Goal: Find specific page/section: Find specific page/section

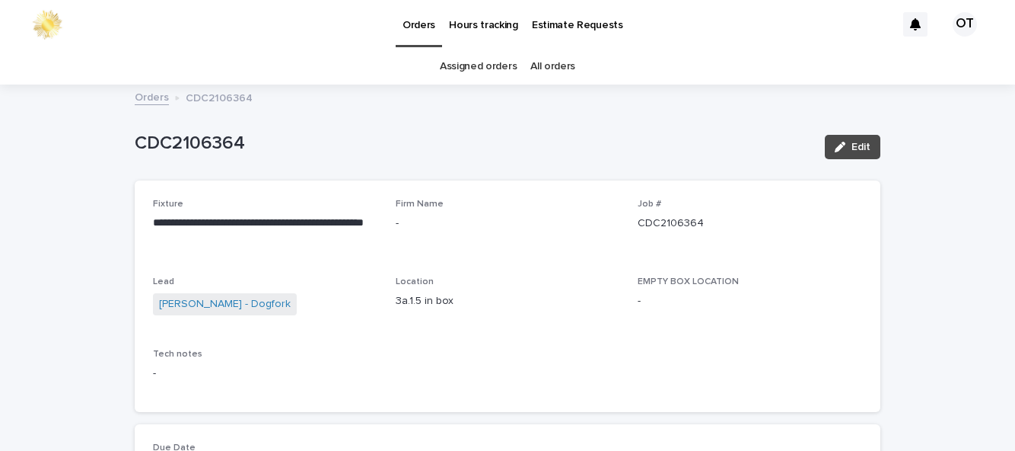
click at [495, 69] on link "Assigned orders" at bounding box center [478, 67] width 77 height 36
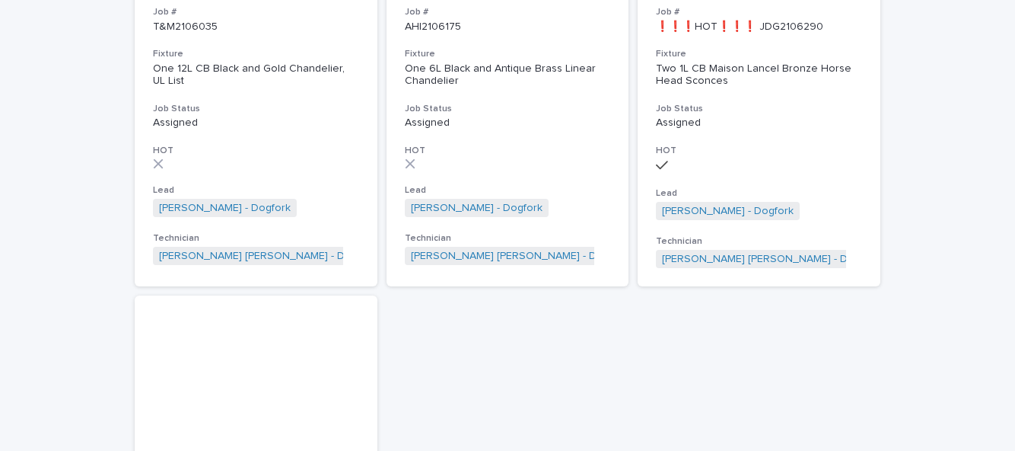
scroll to position [375, 0]
